Goal: Navigation & Orientation: Find specific page/section

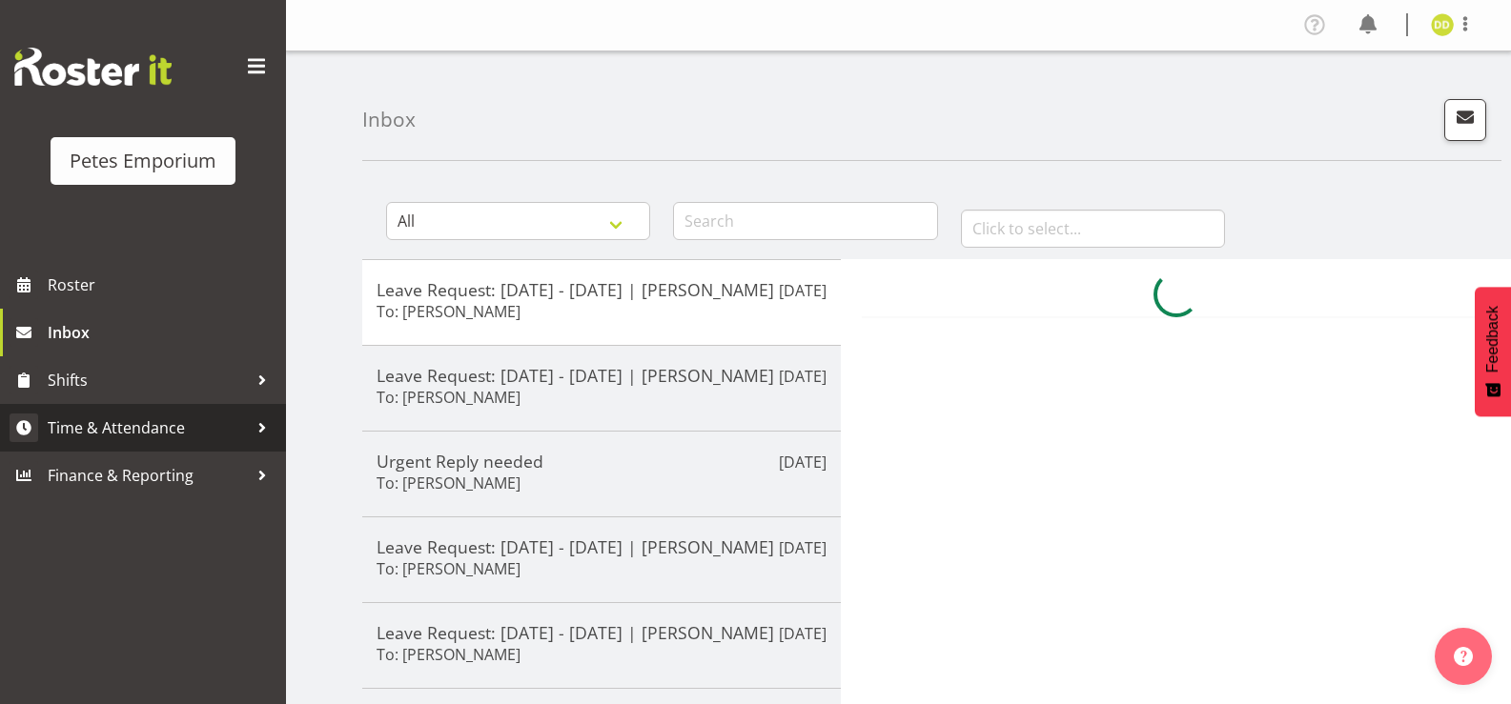
click at [196, 434] on span "Time & Attendance" at bounding box center [148, 428] width 200 height 29
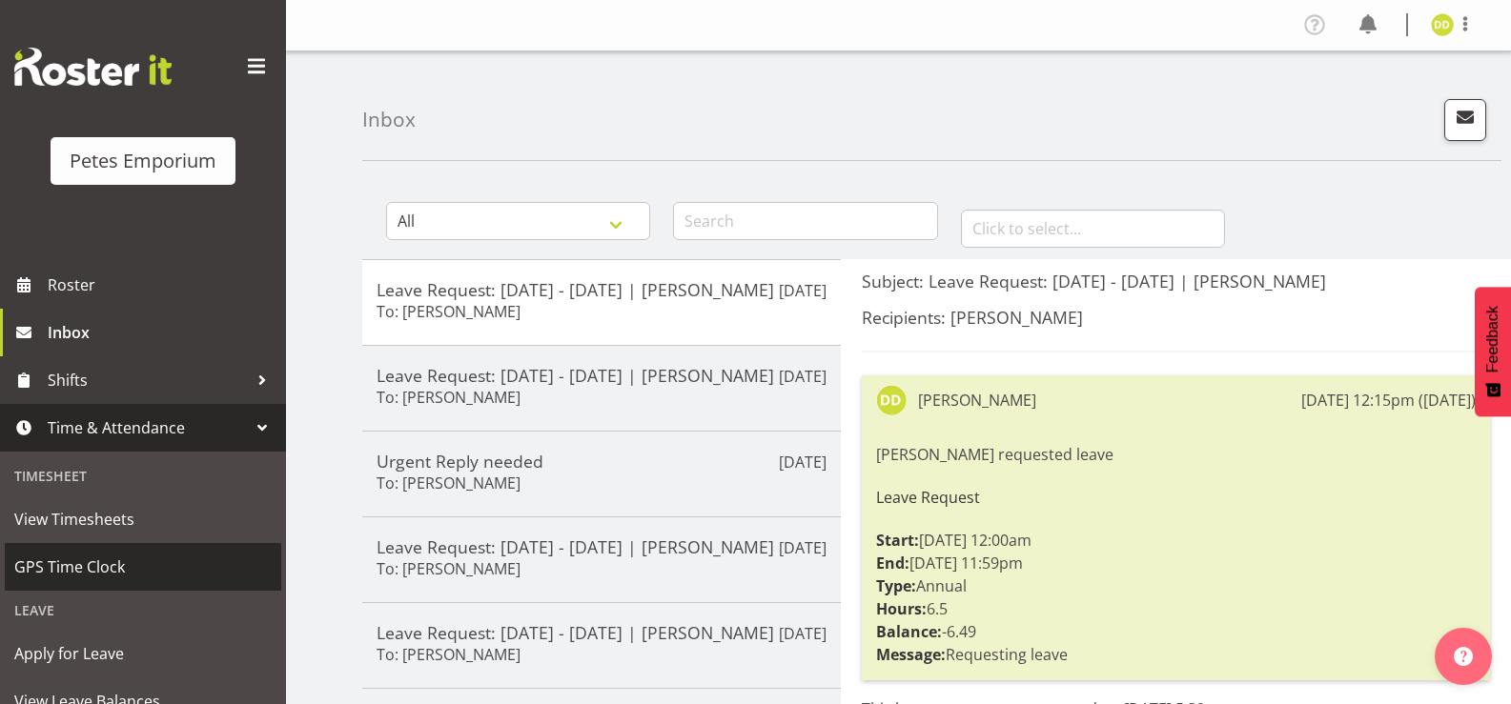
click at [173, 558] on span "GPS Time Clock" at bounding box center [142, 567] width 257 height 29
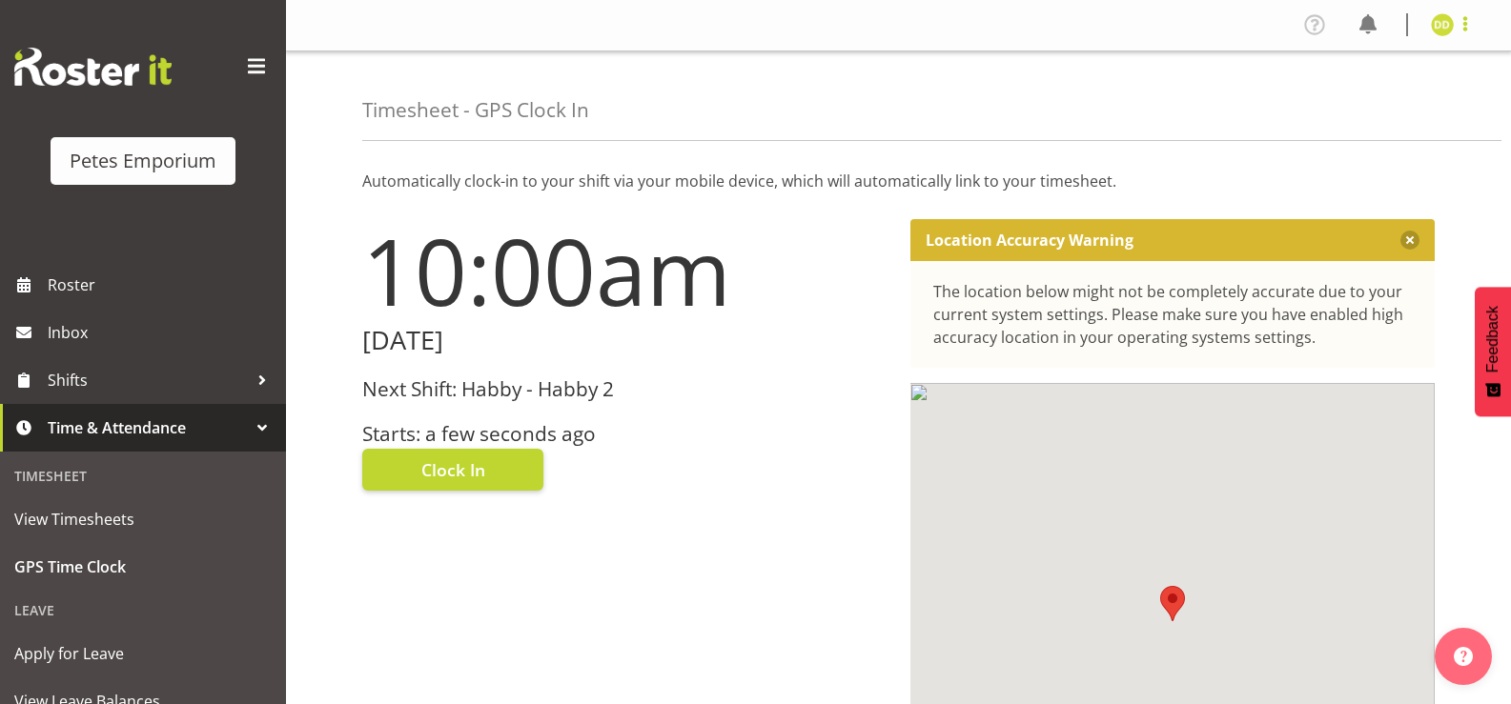
click at [1460, 22] on span at bounding box center [1464, 23] width 23 height 23
click at [1372, 111] on link "Log Out" at bounding box center [1384, 100] width 183 height 34
